Goal: Task Accomplishment & Management: Use online tool/utility

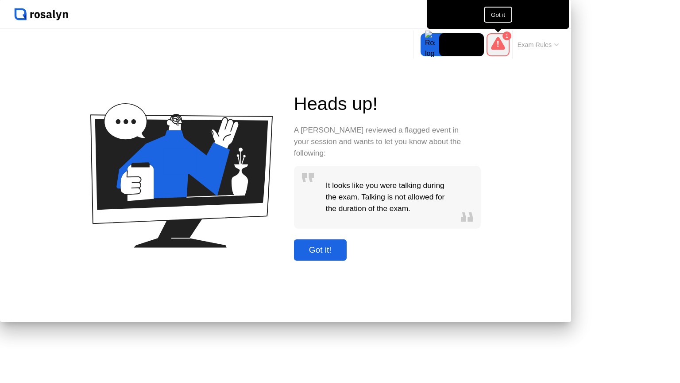
click at [461, 43] on video at bounding box center [461, 44] width 45 height 23
click at [501, 44] on icon at bounding box center [498, 43] width 14 height 13
click at [503, 36] on div "1" at bounding box center [507, 35] width 9 height 9
click at [494, 10] on button "Got it" at bounding box center [498, 15] width 28 height 16
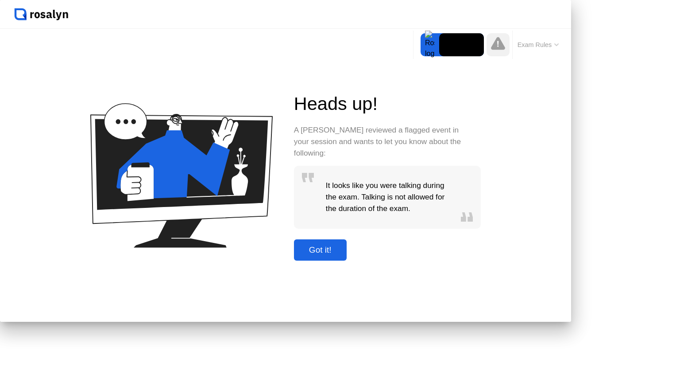
click at [344, 255] on div "Got it!" at bounding box center [320, 250] width 47 height 10
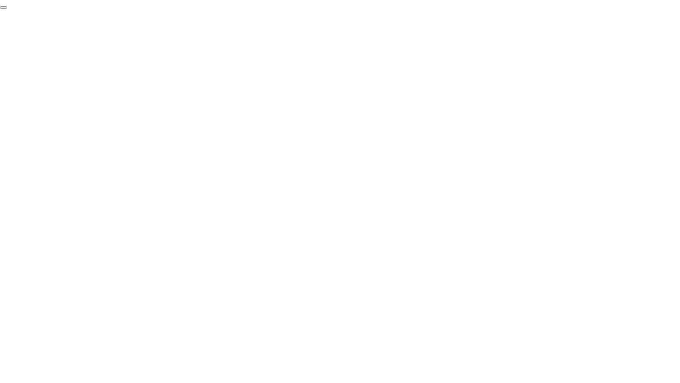
click div "End Proctoring Session"
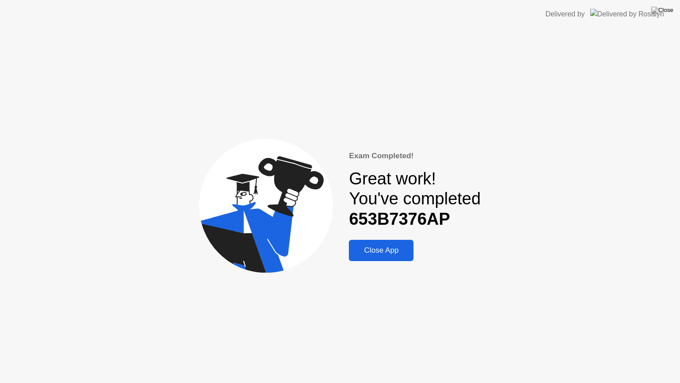
click at [390, 247] on div "Close App" at bounding box center [381, 250] width 59 height 9
